Goal: Check status: Check status

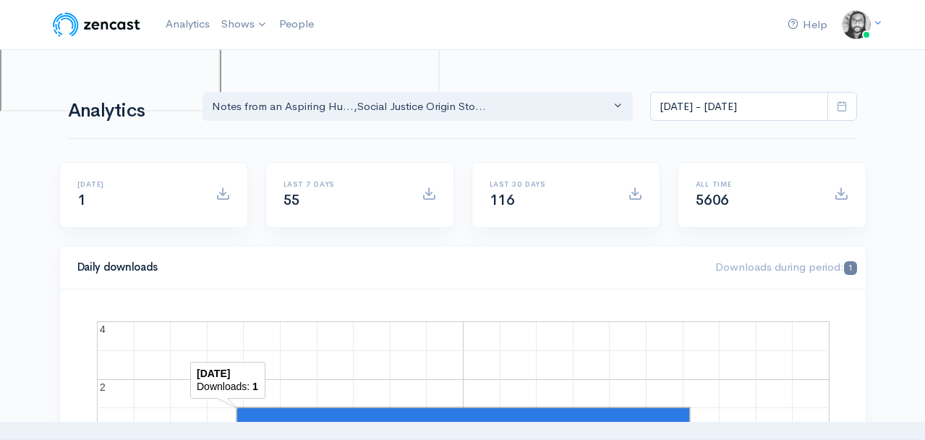
scroll to position [928, 0]
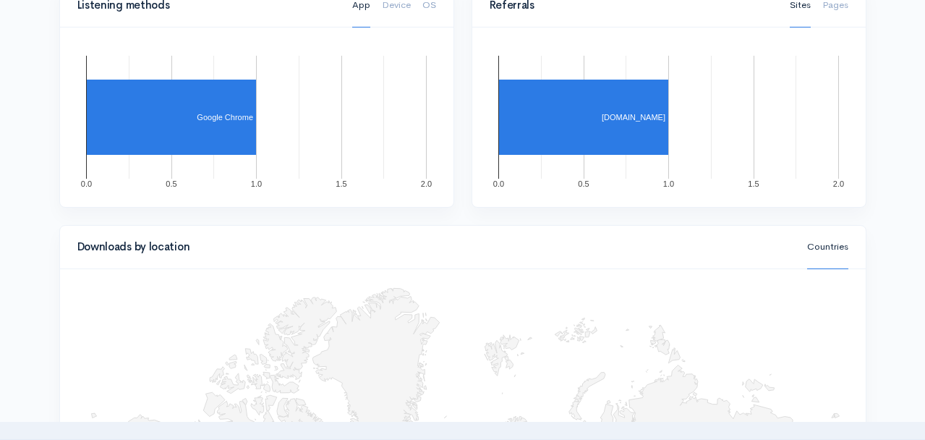
click at [442, 236] on div "Downloads by location Countries" at bounding box center [463, 247] width 788 height 32
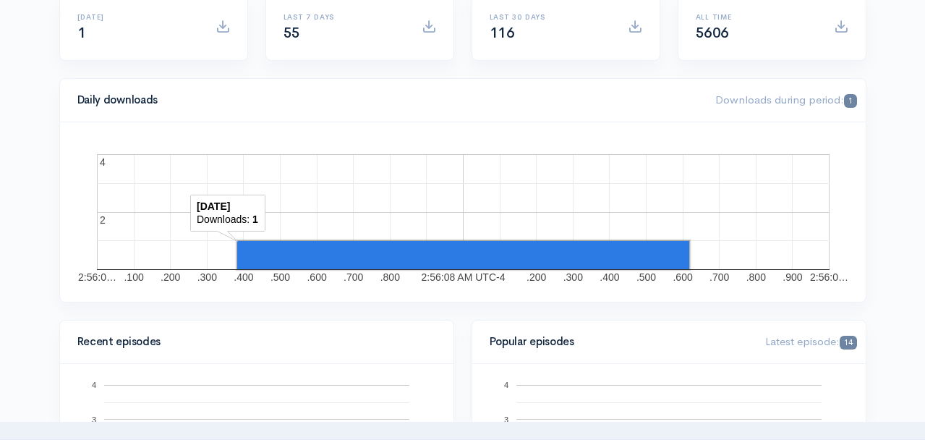
scroll to position [0, 0]
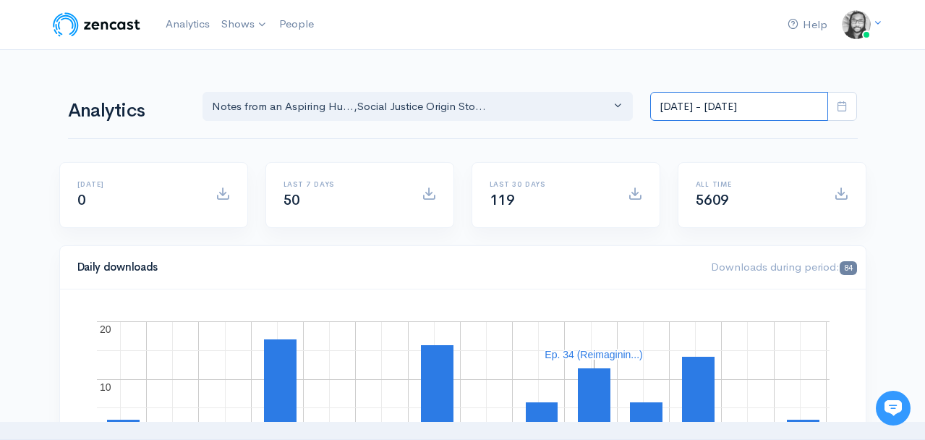
click at [698, 102] on input "[DATE] - [DATE]" at bounding box center [739, 107] width 178 height 30
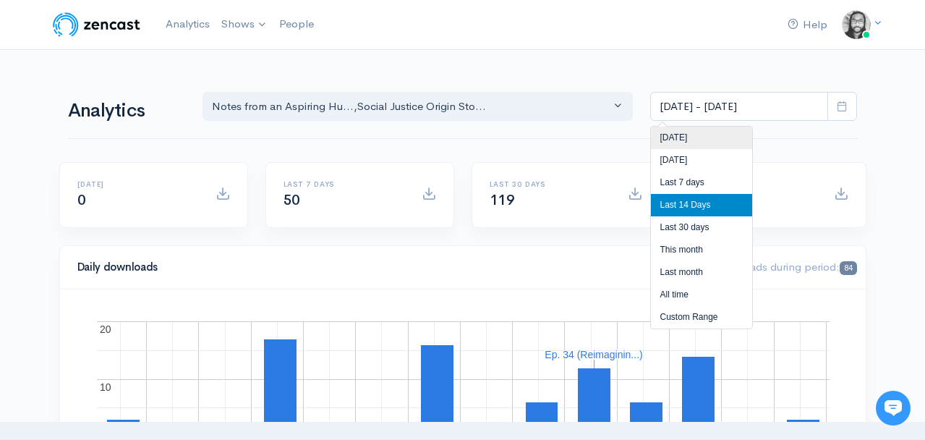
click at [690, 130] on li "[DATE]" at bounding box center [701, 138] width 101 height 22
type input "[DATE] - [DATE]"
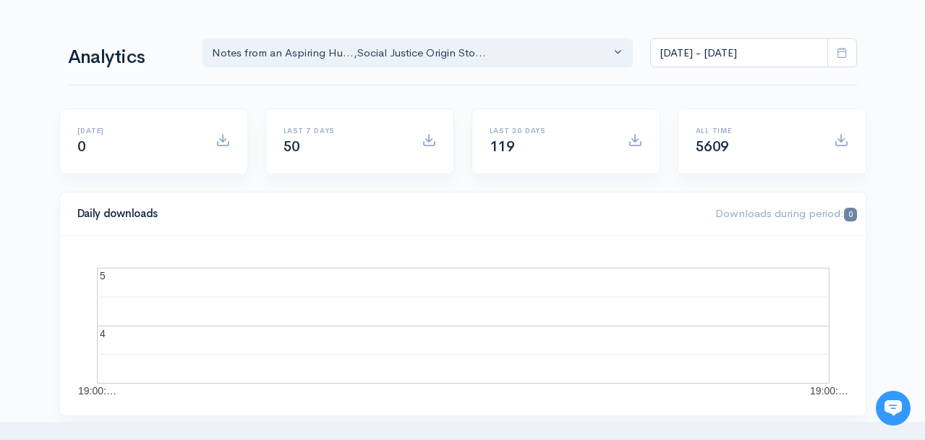
scroll to position [25, 0]
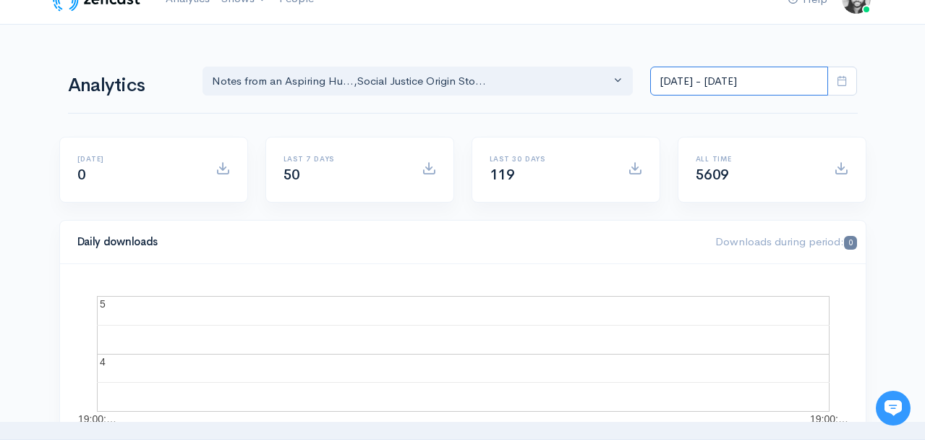
click at [766, 82] on input "[DATE] - [DATE]" at bounding box center [739, 82] width 178 height 30
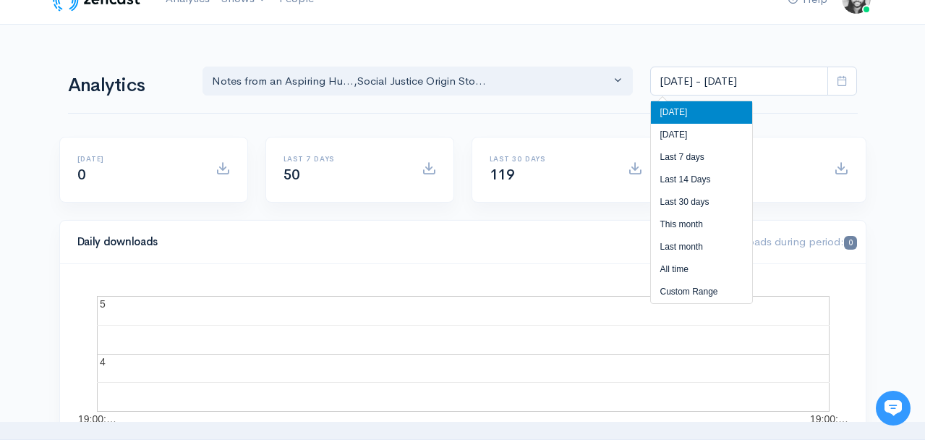
click at [727, 114] on li "[DATE]" at bounding box center [701, 112] width 101 height 22
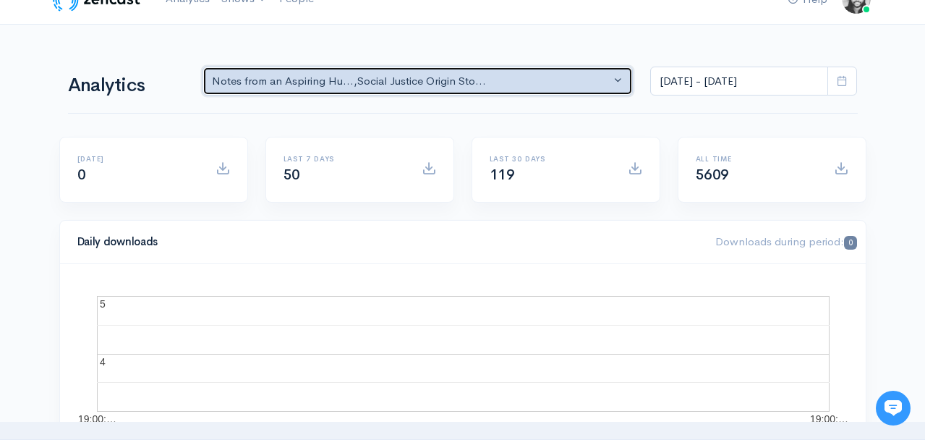
click at [519, 94] on button "Notes from an Aspiring Hu... , Social Justice Origin Sto..." at bounding box center [417, 82] width 431 height 30
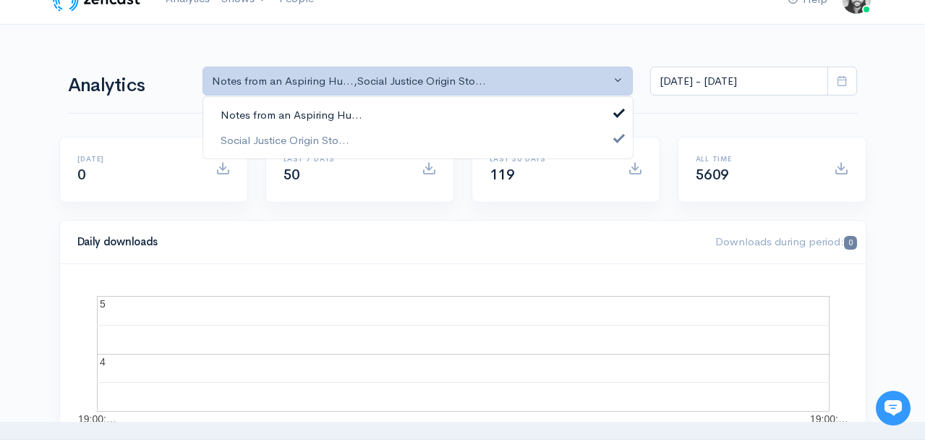
click at [521, 103] on link "Notes from an Aspiring Hu..." at bounding box center [417, 115] width 429 height 25
select select "14701"
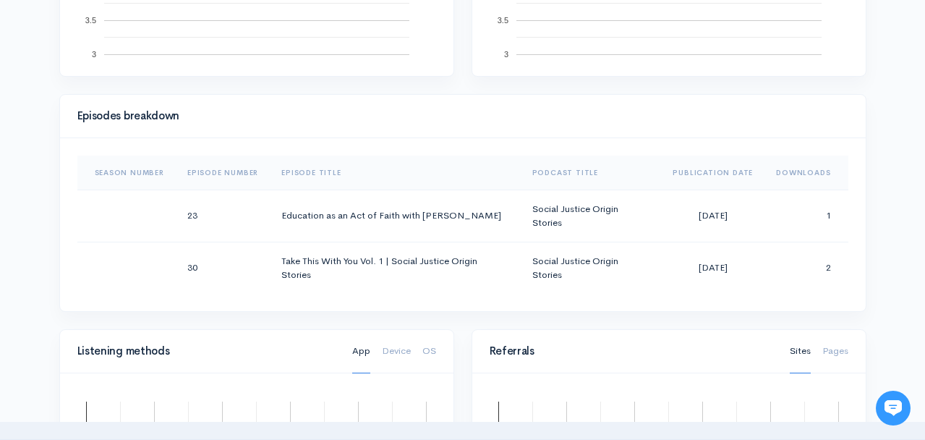
scroll to position [498, 0]
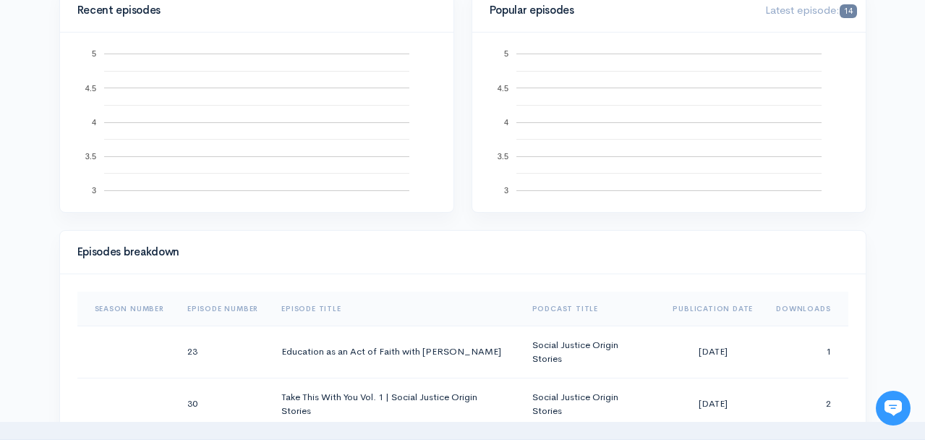
click at [917, 246] on div "Help Notifications View all Your profile Team settings Default team Current Log…" at bounding box center [462, 414] width 925 height 1825
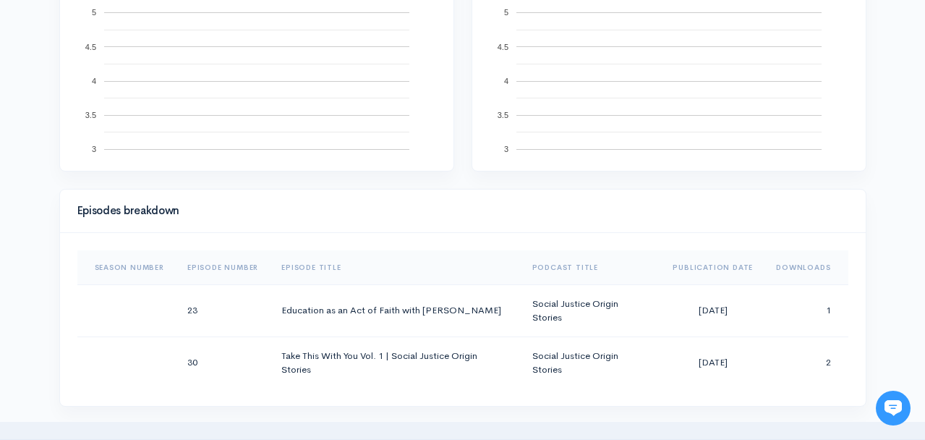
click at [912, 256] on div "Help Notifications View all Your profile Team settings Default team Current Log…" at bounding box center [462, 373] width 925 height 1825
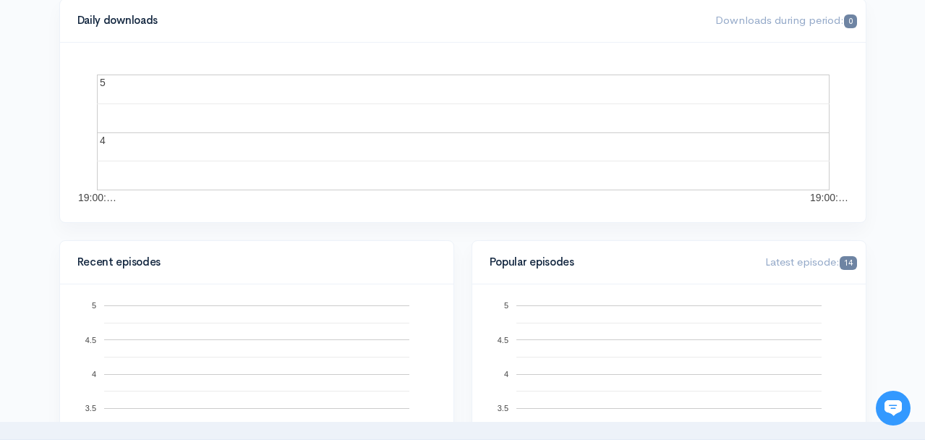
scroll to position [0, 0]
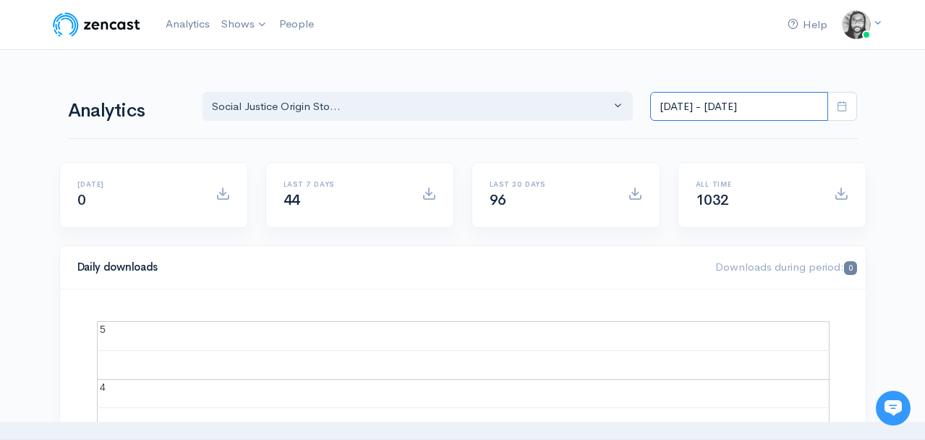
click at [682, 119] on input "[DATE] - [DATE]" at bounding box center [739, 107] width 178 height 30
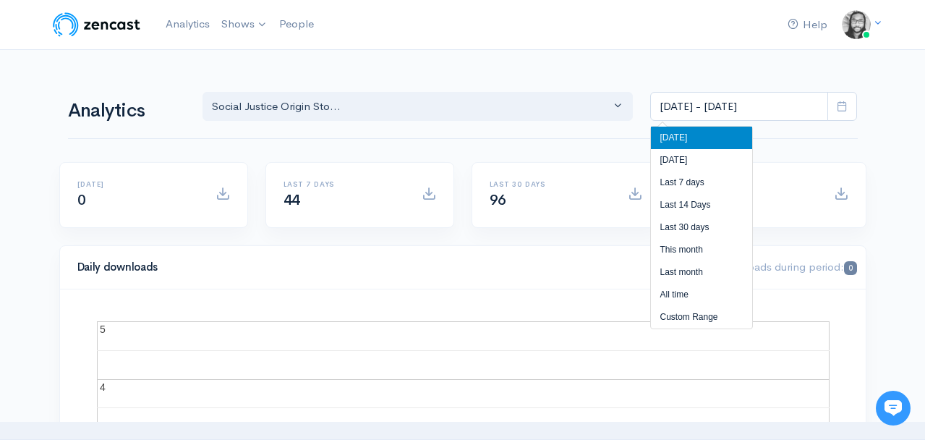
click at [680, 133] on li "[DATE]" at bounding box center [701, 138] width 101 height 22
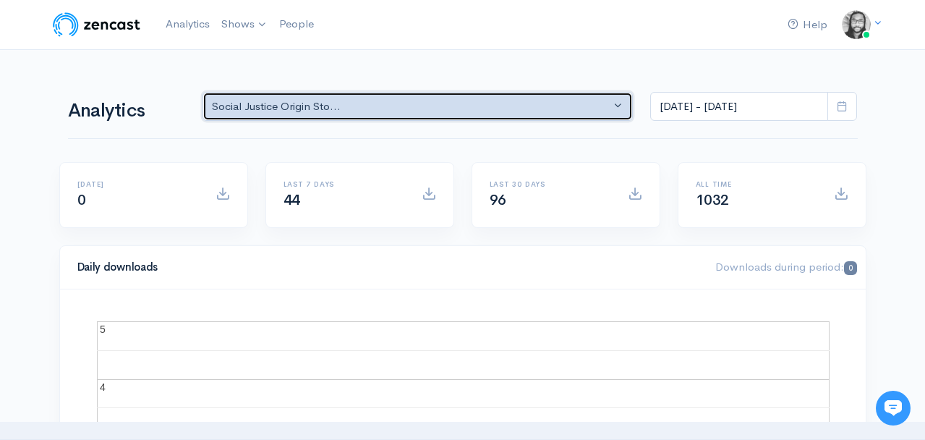
click at [594, 115] on button "Social Justice Origin Sto..." at bounding box center [417, 107] width 431 height 30
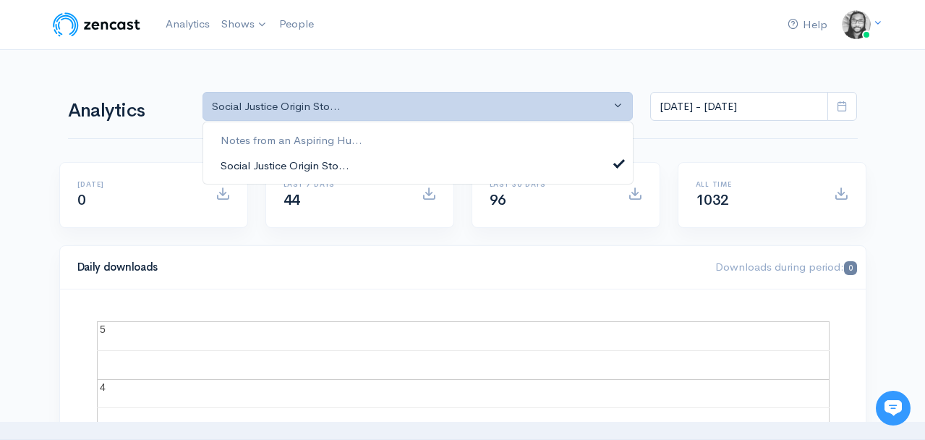
click at [529, 160] on link "Social Justice Origin Sto..." at bounding box center [417, 165] width 429 height 25
click at [522, 139] on link "Notes from an Aspiring Hu..." at bounding box center [417, 140] width 429 height 25
select select "5809"
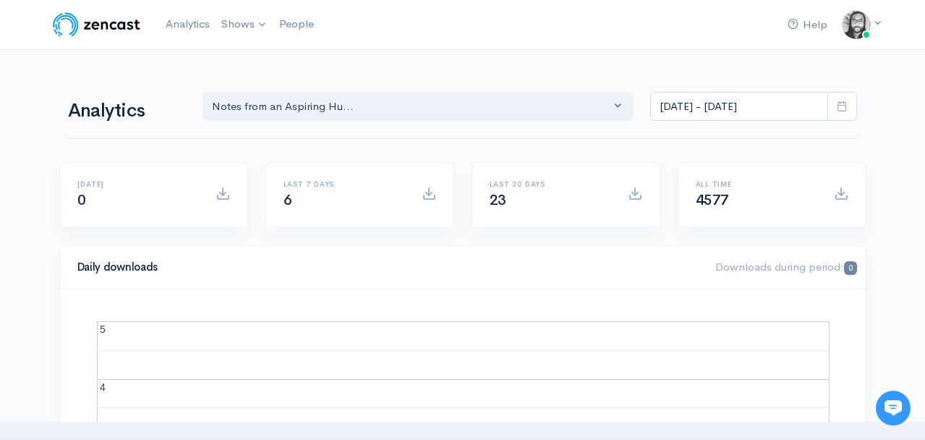
click at [458, 125] on div "Analytics Notes from an Aspiring Hu... Social Justice Origin Sto... Notes from …" at bounding box center [462, 104] width 789 height 69
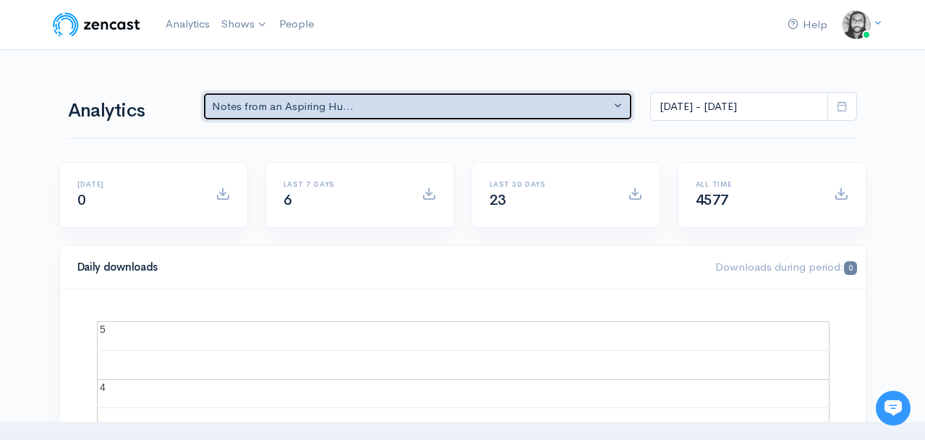
click at [460, 114] on button "Notes from an Aspiring Hu..." at bounding box center [417, 107] width 431 height 30
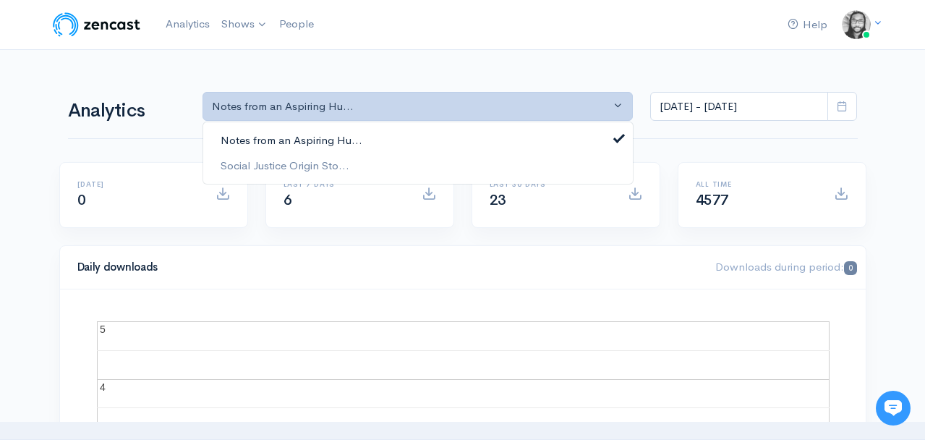
click at [453, 141] on link "Notes from an Aspiring Hu..." at bounding box center [417, 140] width 429 height 25
click at [451, 158] on link "Social Justice Origin Sto..." at bounding box center [417, 165] width 429 height 25
select select "14701"
